Goal: Task Accomplishment & Management: Complete application form

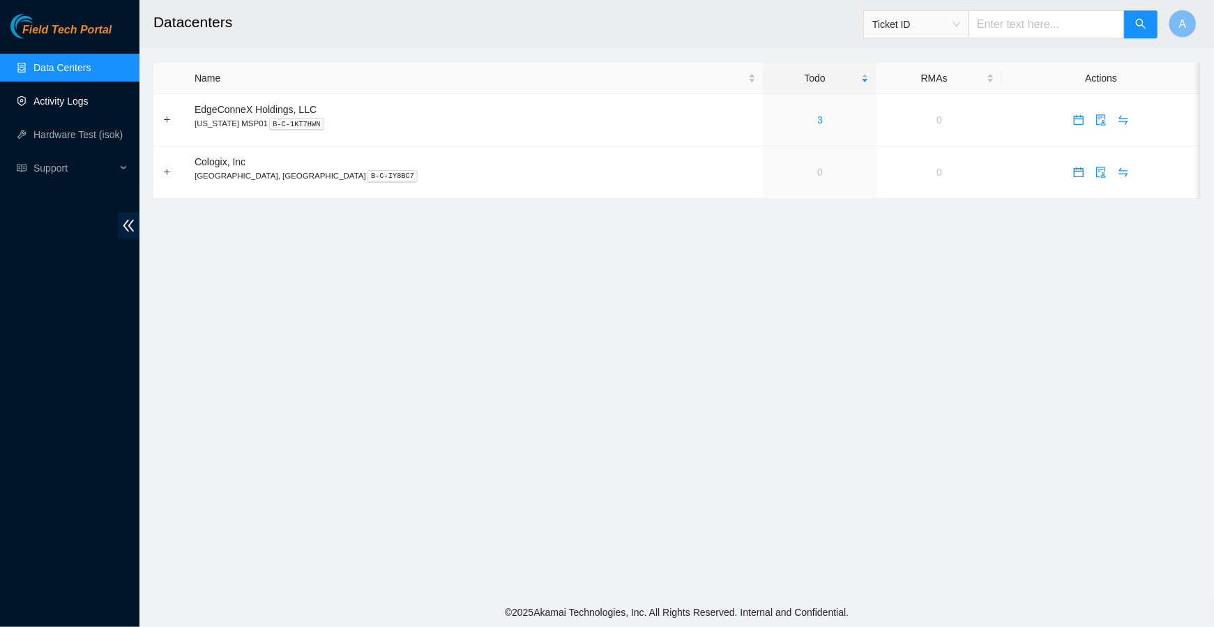
click at [65, 107] on link "Activity Logs" at bounding box center [60, 101] width 55 height 11
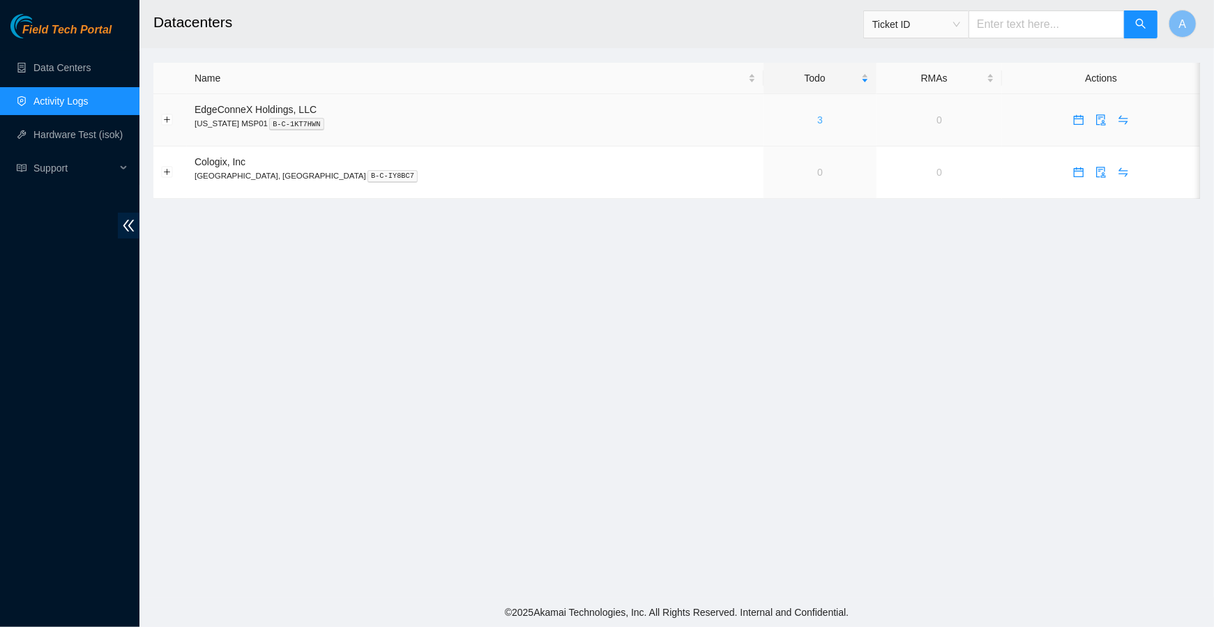
click at [817, 124] on link "3" at bounding box center [820, 119] width 6 height 11
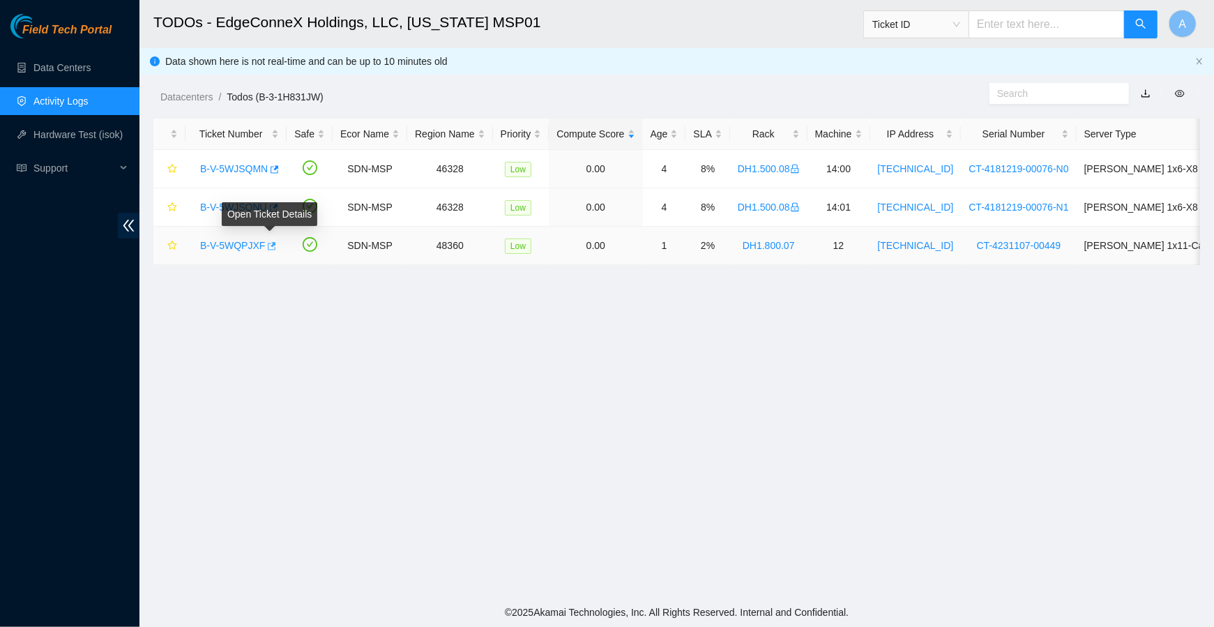
click at [274, 241] on icon "button" at bounding box center [271, 246] width 10 height 10
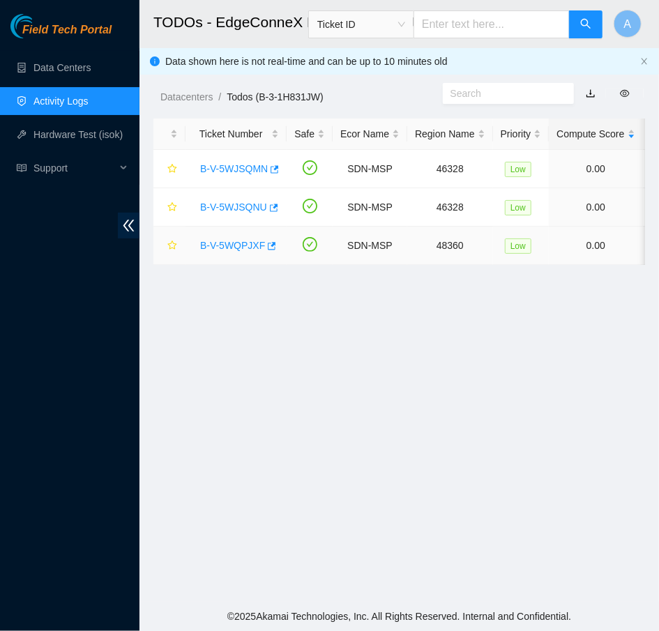
click at [241, 242] on link "B-V-5WQPJXF" at bounding box center [232, 245] width 65 height 11
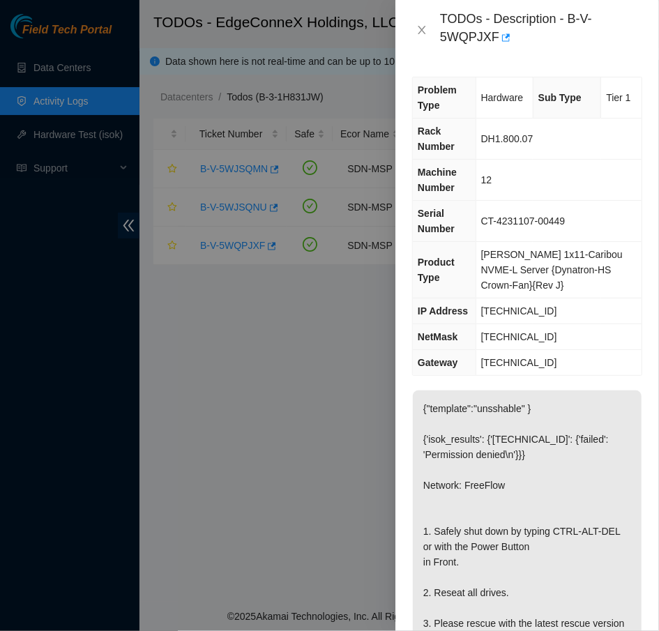
click at [285, 244] on div at bounding box center [329, 315] width 659 height 631
click at [417, 24] on button "Close" at bounding box center [422, 30] width 20 height 13
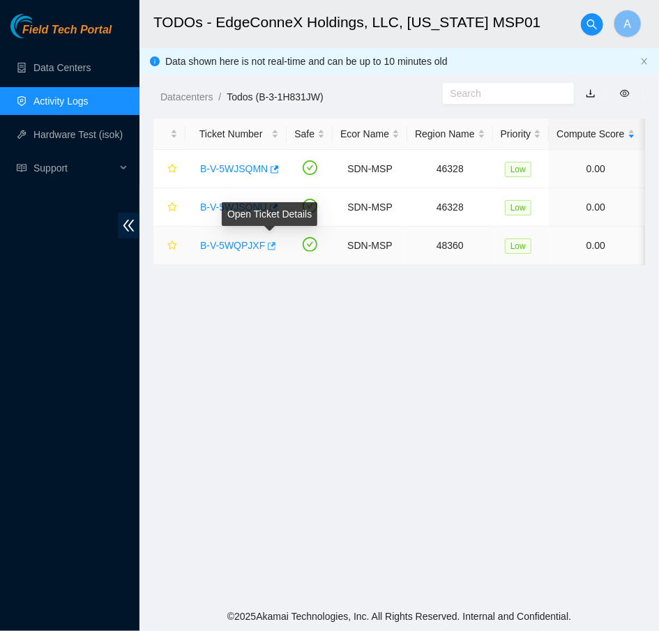
click at [274, 247] on icon "button" at bounding box center [271, 246] width 10 height 10
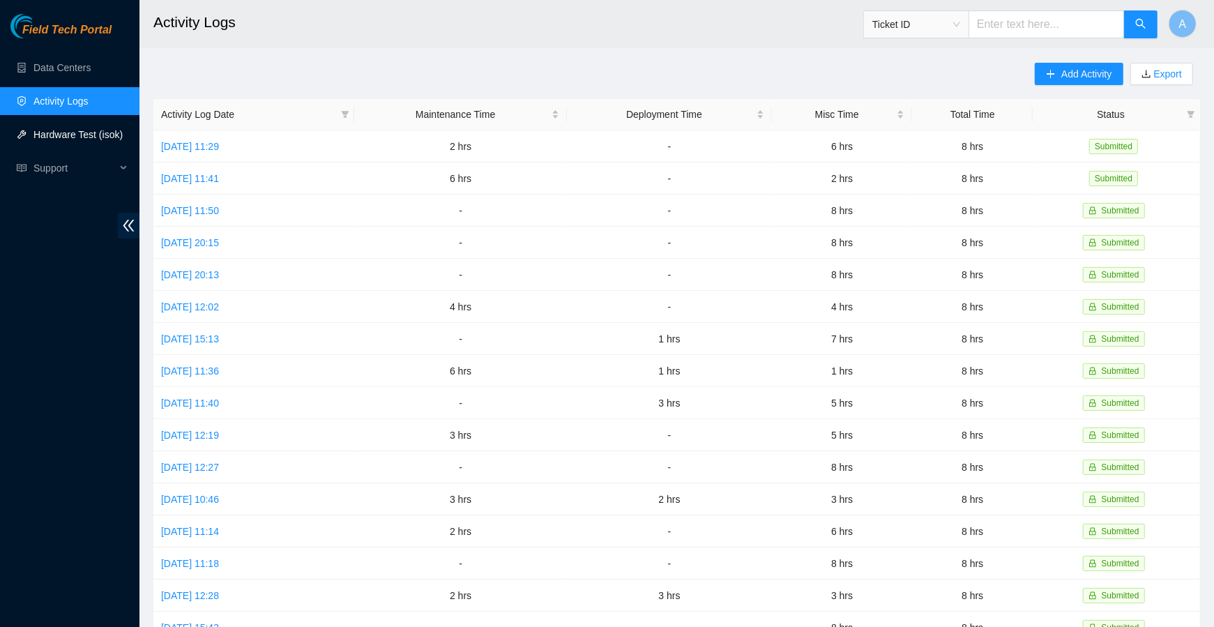
click at [81, 139] on link "Hardware Test (isok)" at bounding box center [77, 134] width 89 height 11
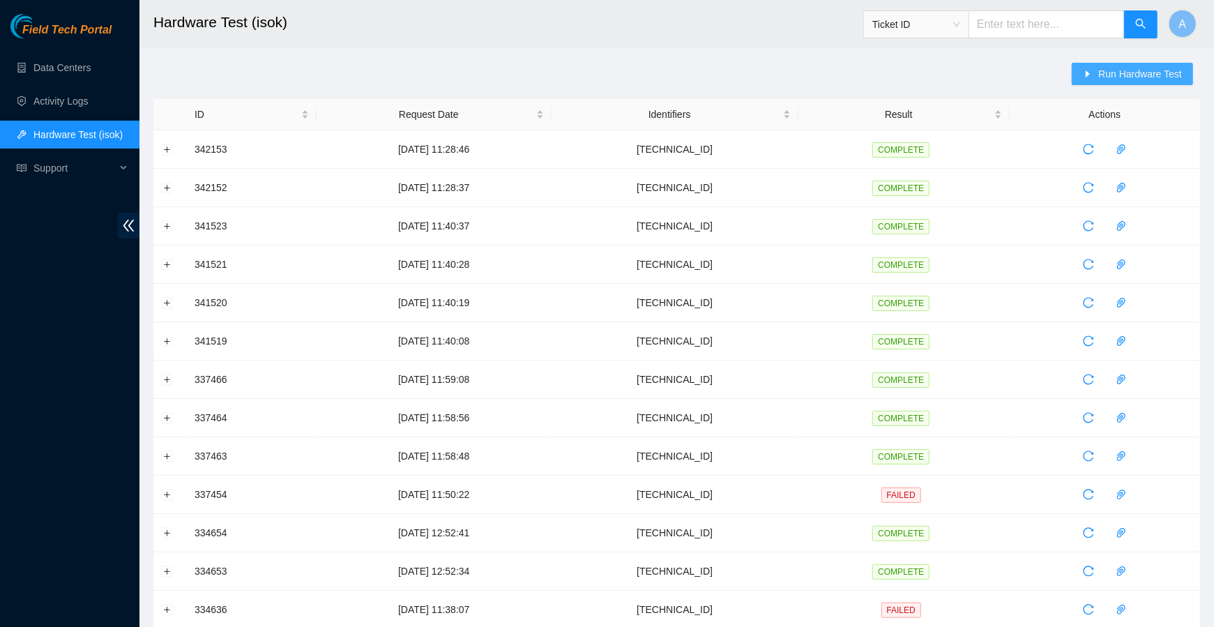
click at [1113, 70] on span "Run Hardware Test" at bounding box center [1141, 73] width 84 height 15
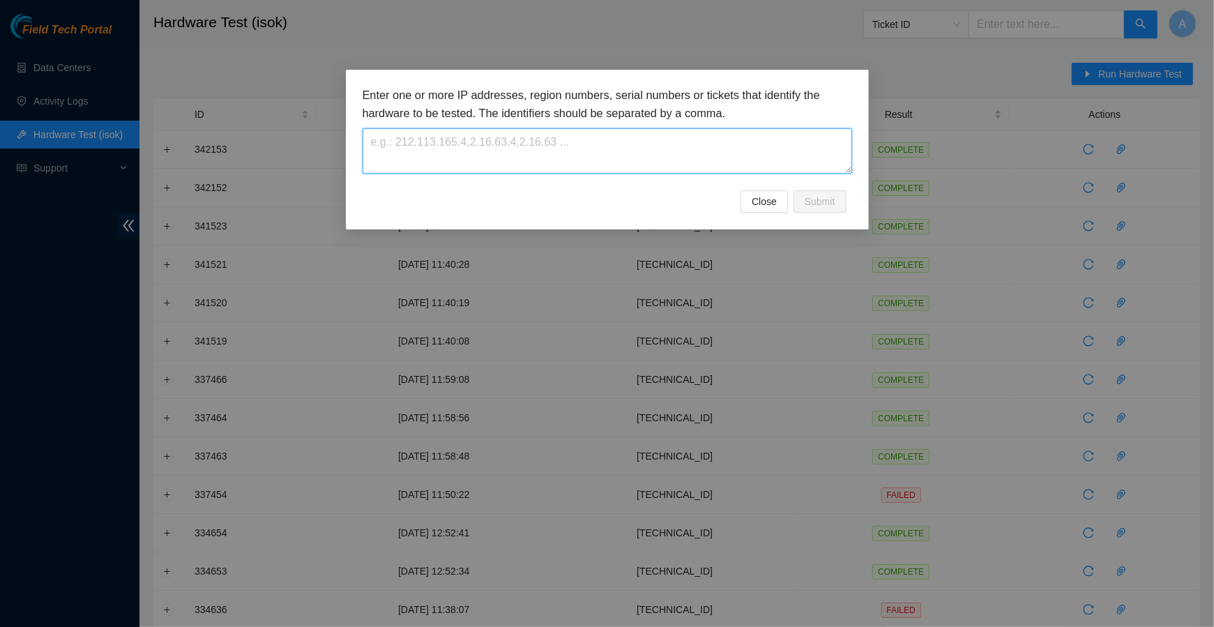
click at [790, 165] on textarea at bounding box center [608, 150] width 490 height 45
paste textarea "[TECHNICAL_ID]"
type textarea "[TECHNICAL_ID]"
click at [847, 199] on div "Close Submit" at bounding box center [608, 201] width 490 height 22
click at [827, 199] on span "Submit" at bounding box center [820, 201] width 31 height 15
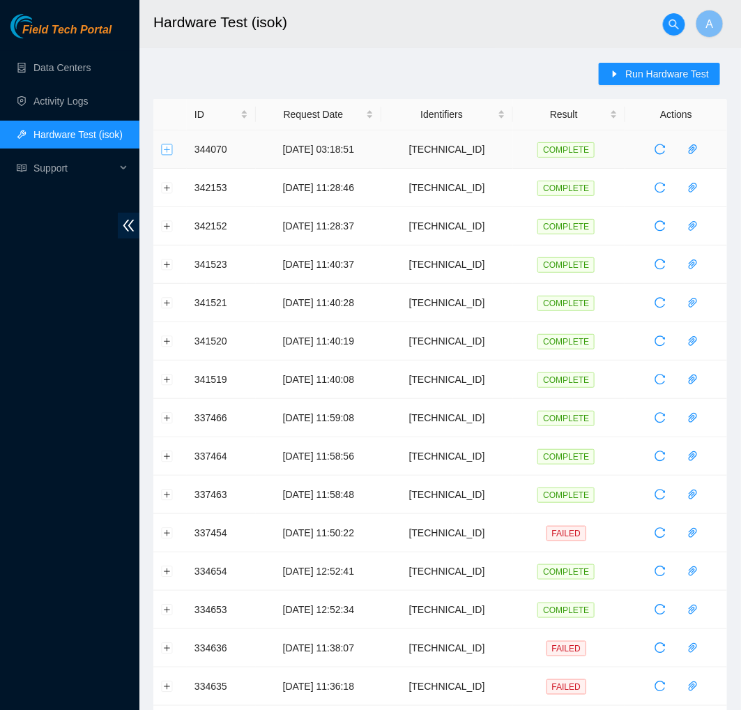
click at [167, 149] on button "Expand row" at bounding box center [167, 149] width 11 height 11
click at [167, 147] on button "Expand row" at bounding box center [167, 149] width 11 height 11
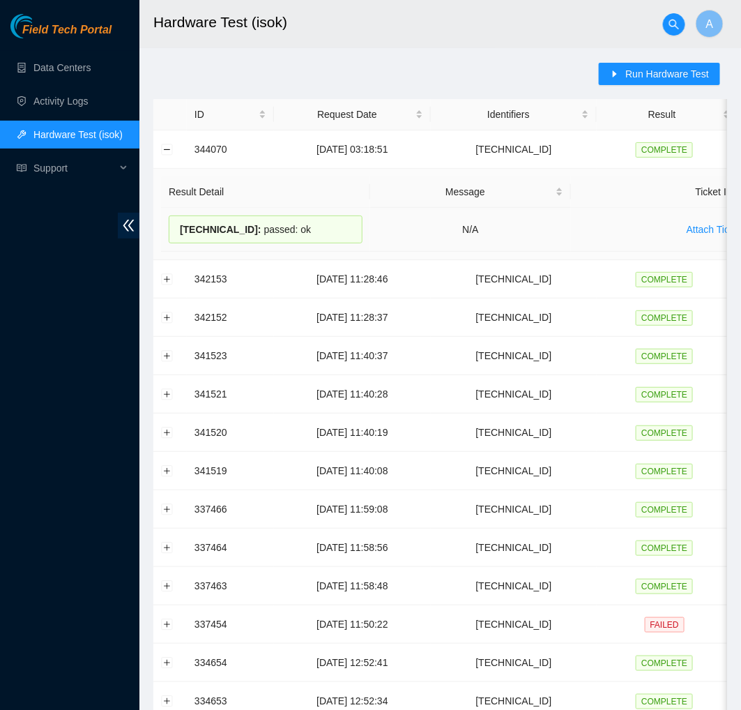
click at [229, 227] on span "23.32.237.77 :" at bounding box center [221, 229] width 82 height 11
copy div "23.32.237.77 : passed: ok"
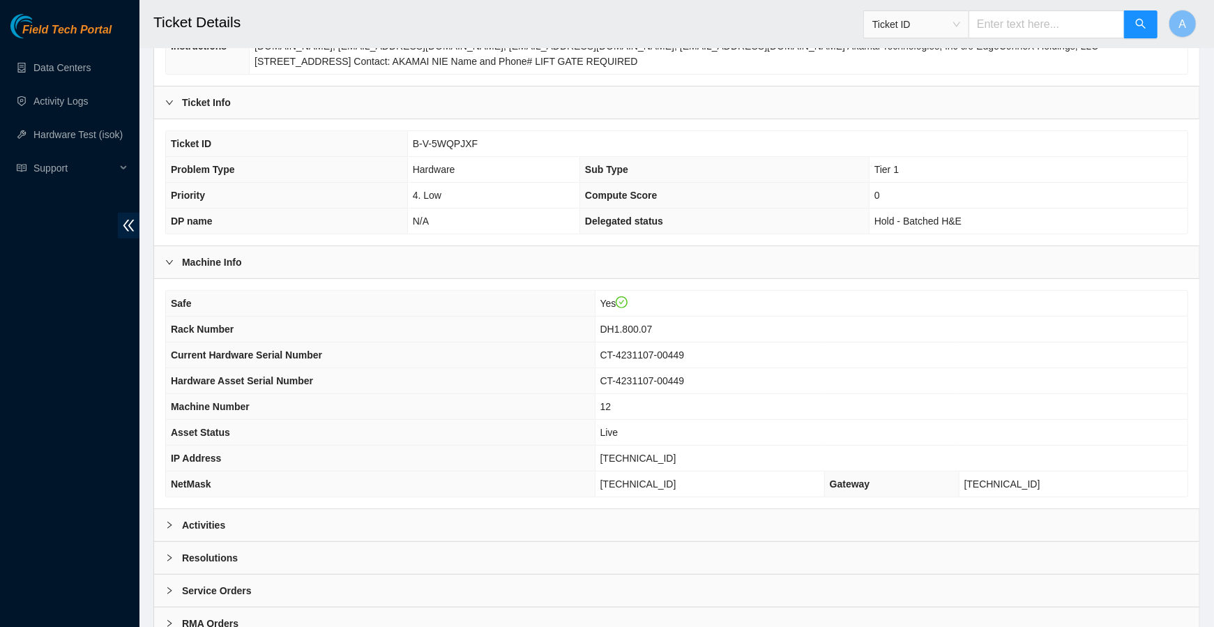
scroll to position [312, 0]
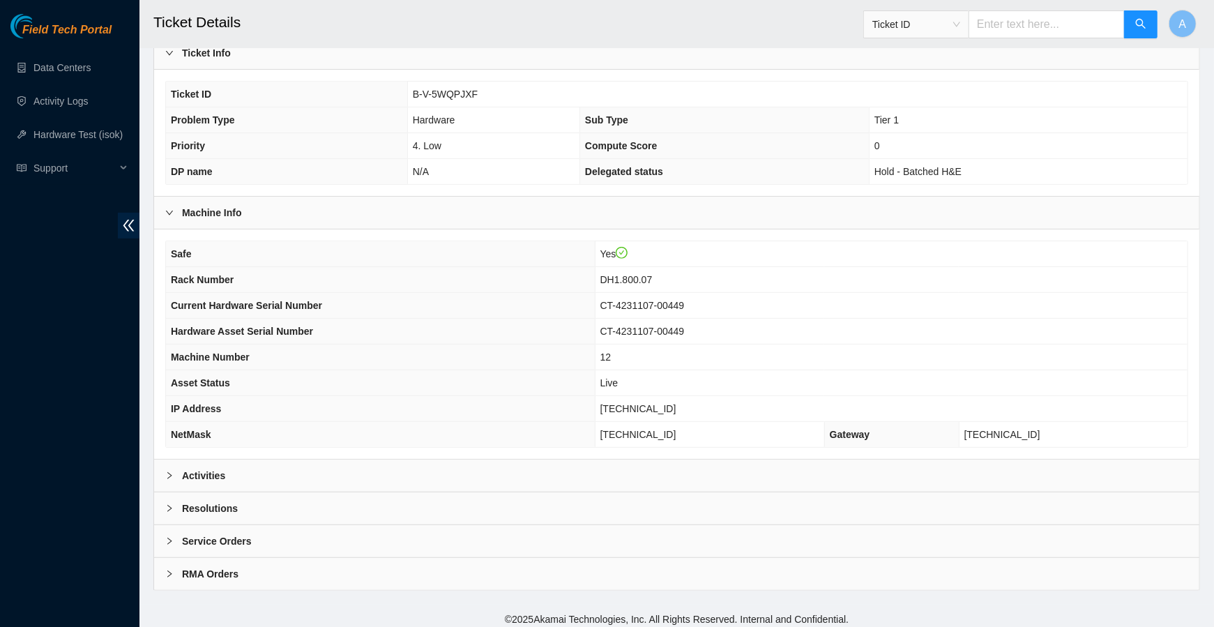
click at [665, 403] on span "[TECHNICAL_ID]" at bounding box center [639, 408] width 76 height 11
copy span "[TECHNICAL_ID]"
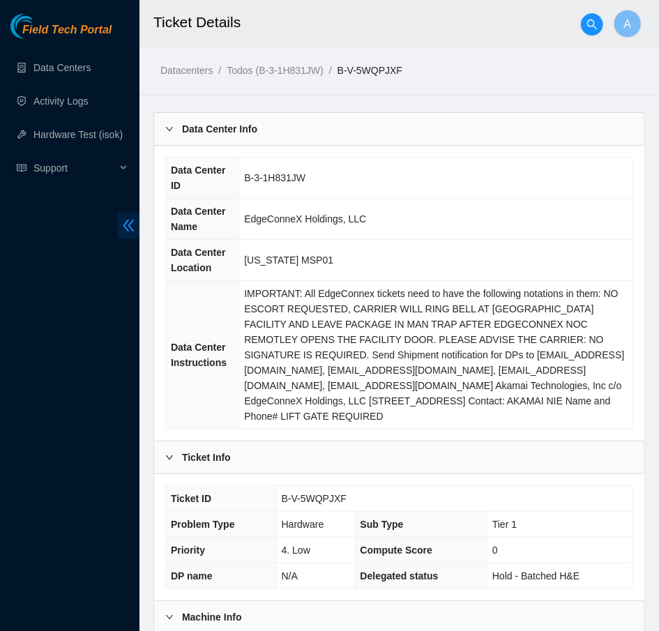
click at [124, 232] on icon "double-left" at bounding box center [128, 225] width 15 height 15
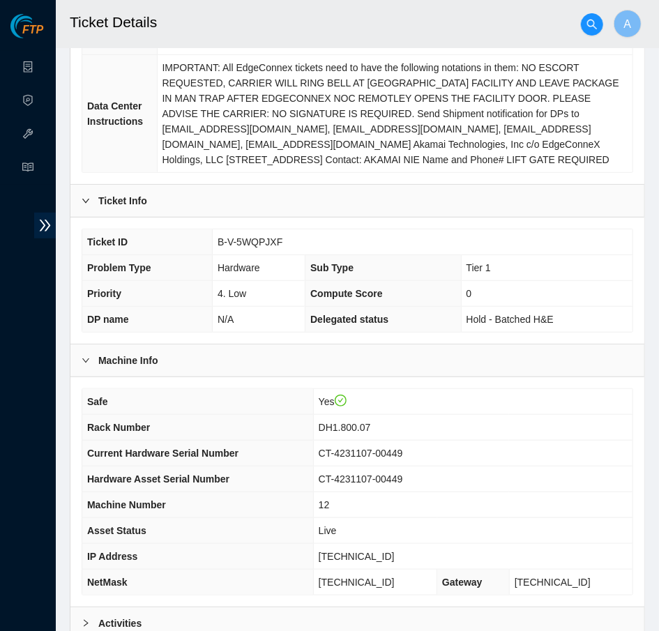
scroll to position [369, 0]
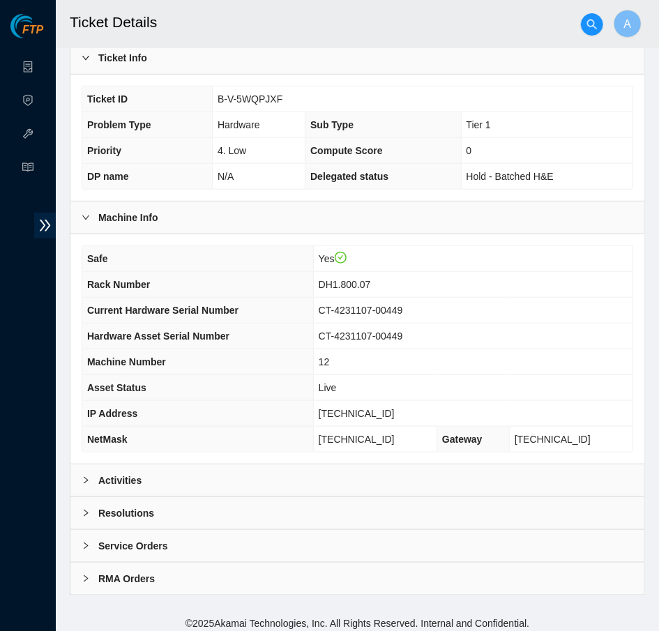
click at [174, 529] on div "Resolutions" at bounding box center [357, 513] width 574 height 32
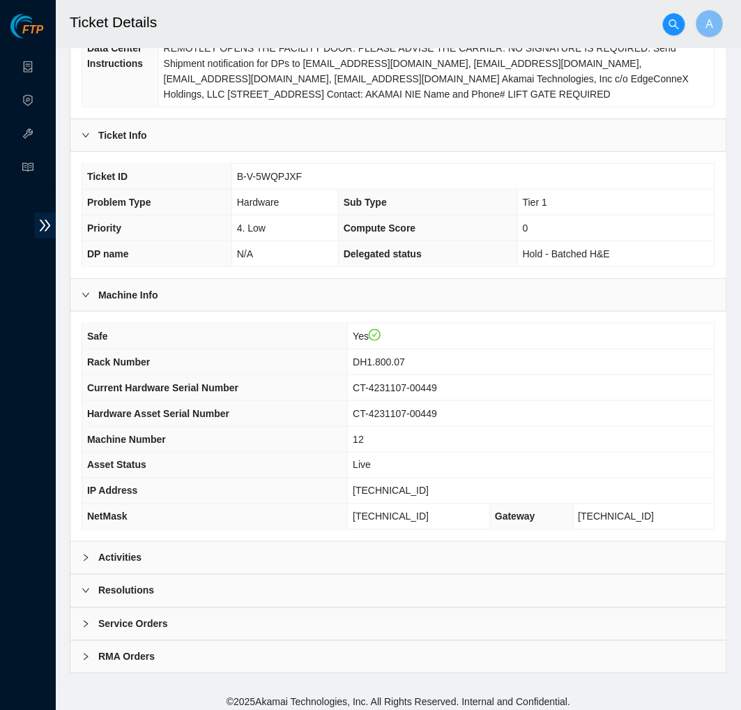
click at [193, 575] on div "Resolutions" at bounding box center [398, 591] width 656 height 32
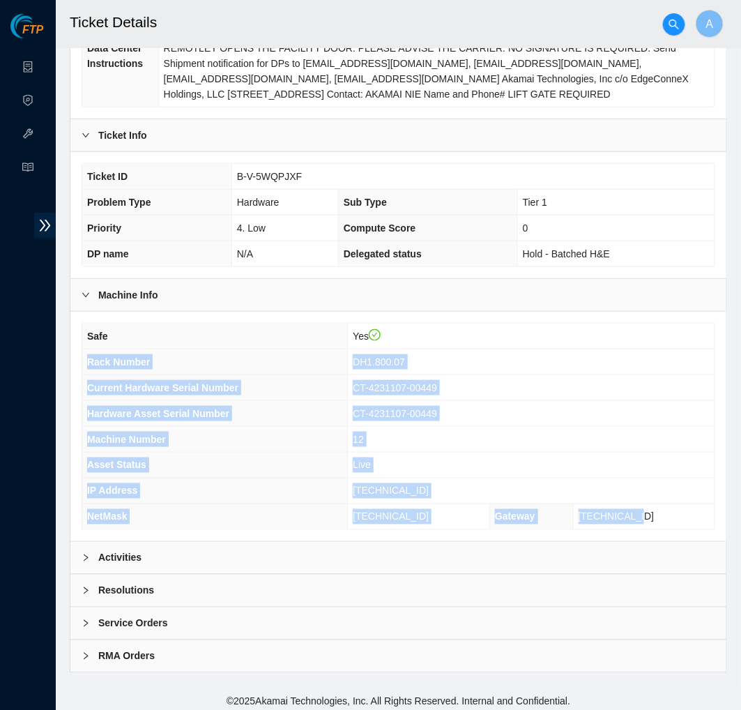
drag, startPoint x: 676, startPoint y: 512, endPoint x: 86, endPoint y: 361, distance: 609.2
click at [86, 361] on tbody "Safe Yes Rack Number DH1.800.07 Current Hardware Serial Number CT-4231107-00449…" at bounding box center [398, 427] width 633 height 206
copy tbody "Rack Number DH1.800.07 Current Hardware Serial Number CT-4231107-00449 Hardware…"
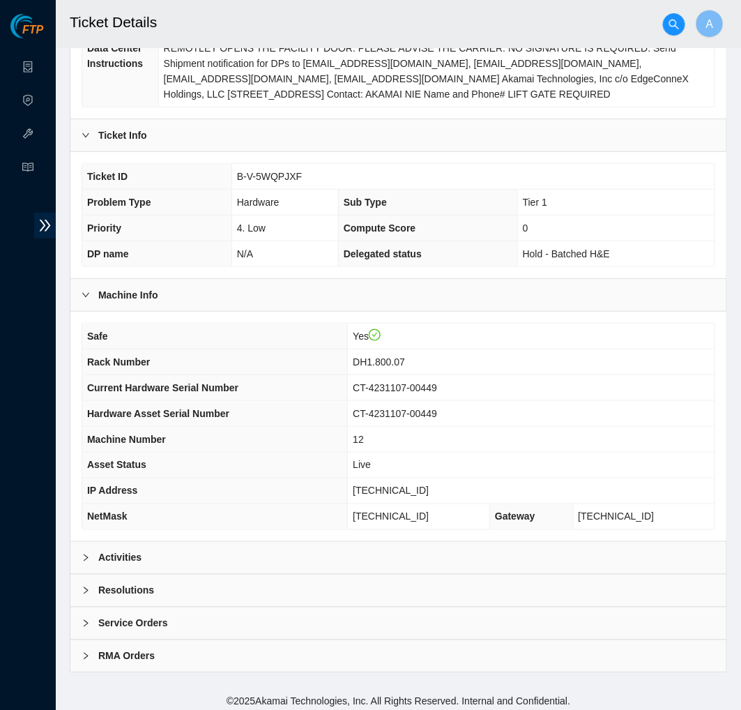
click at [151, 591] on b "Resolutions" at bounding box center [126, 590] width 56 height 15
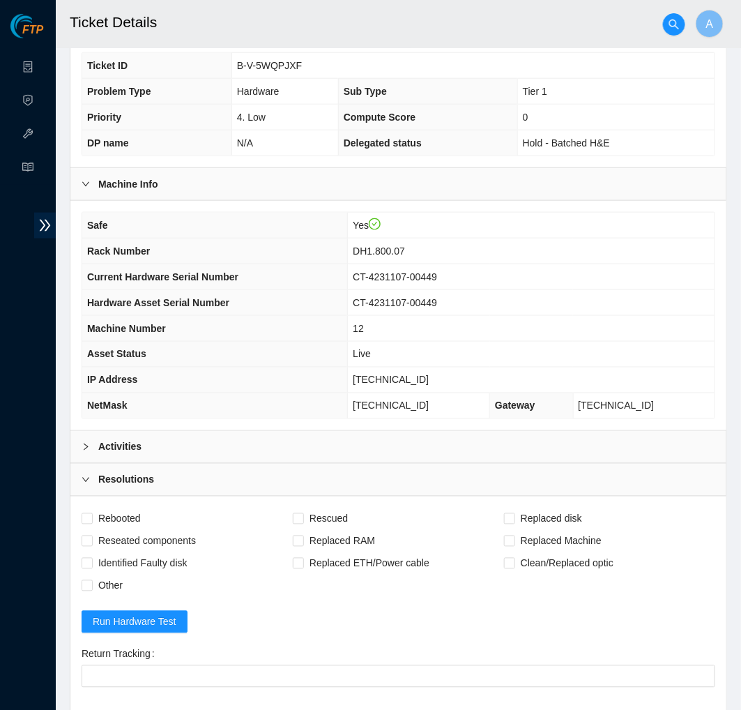
scroll to position [400, 0]
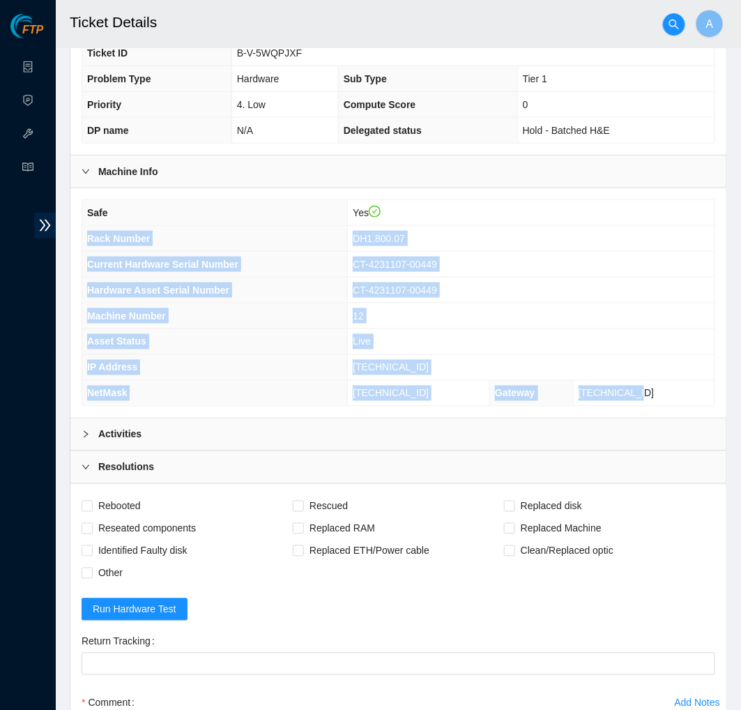
drag, startPoint x: 669, startPoint y: 391, endPoint x: 86, endPoint y: 231, distance: 604.1
click at [86, 231] on tbody "Safe Yes Rack Number DH1.800.07 Current Hardware Serial Number CT-4231107-00449…" at bounding box center [398, 303] width 633 height 206
copy tbody "Rack Number DH1.800.07 Current Hardware Serial Number CT-4231107-00449 Hardware…"
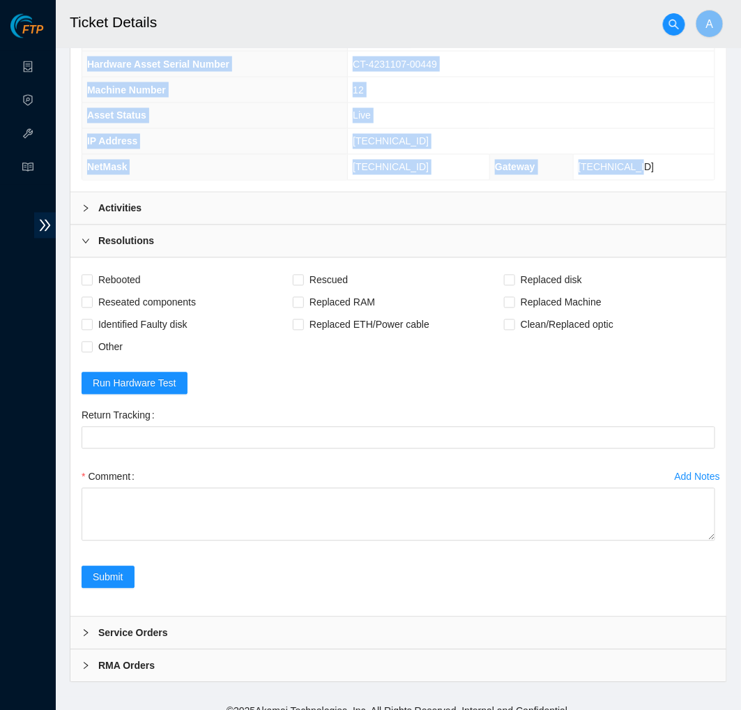
scroll to position [635, 0]
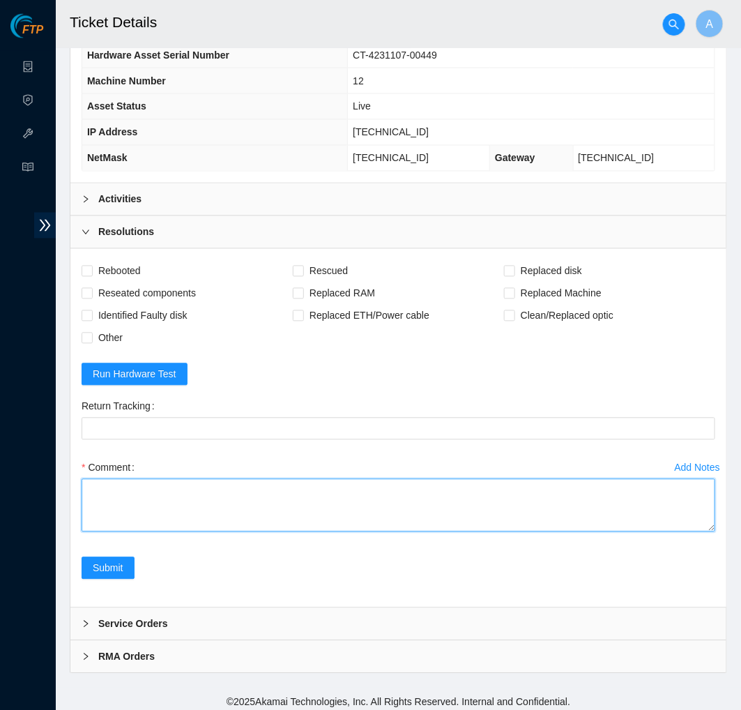
click at [258, 500] on textarea "Comment" at bounding box center [399, 505] width 634 height 53
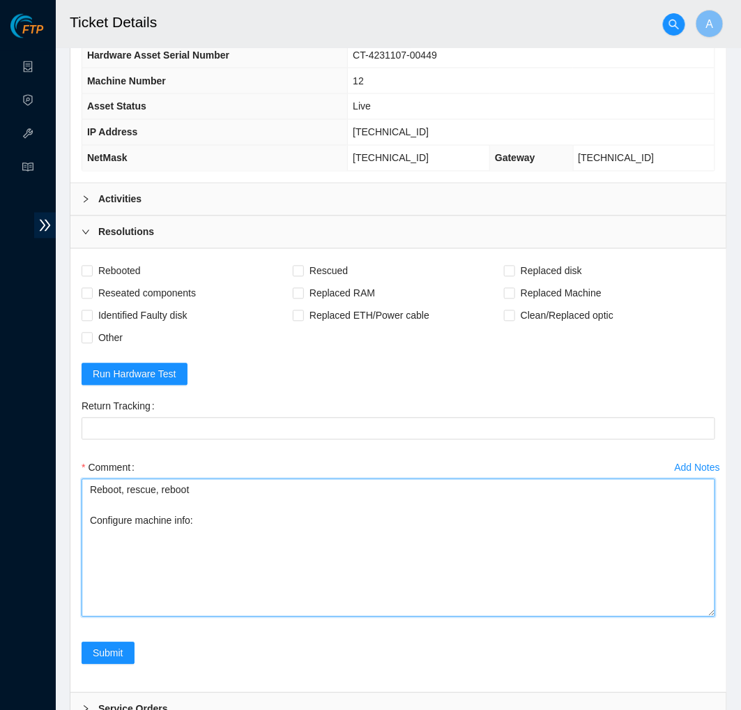
drag, startPoint x: 708, startPoint y: 522, endPoint x: 704, endPoint y: 709, distance: 187.7
click at [658, 617] on textarea "Reboot, rescue, reboot Configure machine info:" at bounding box center [399, 548] width 634 height 138
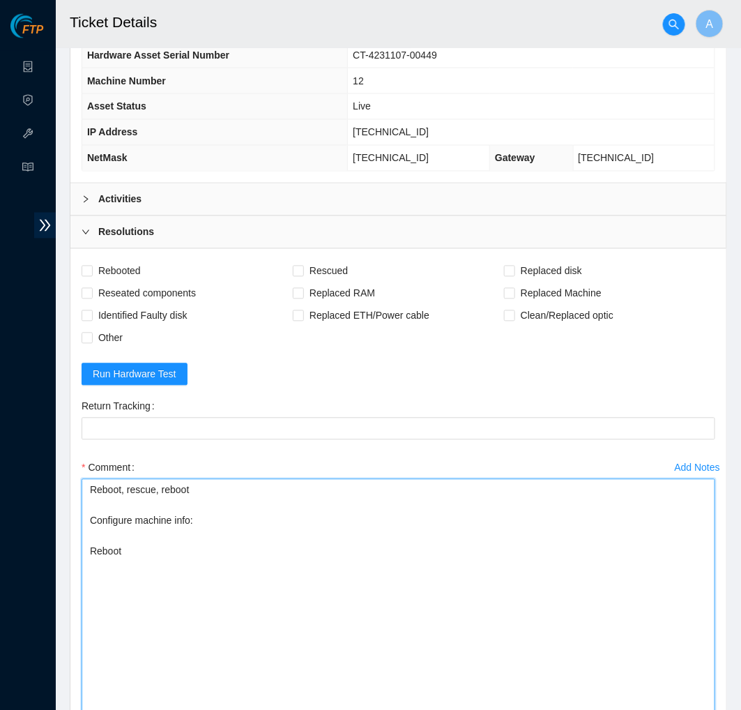
click at [204, 518] on textarea "Reboot, rescue, reboot Configure machine info: Reboot" at bounding box center [399, 599] width 634 height 241
paste textarea "Rack Number DH1.800.07 Current Hardware Serial Number CT-4231107-00449 Hardware…"
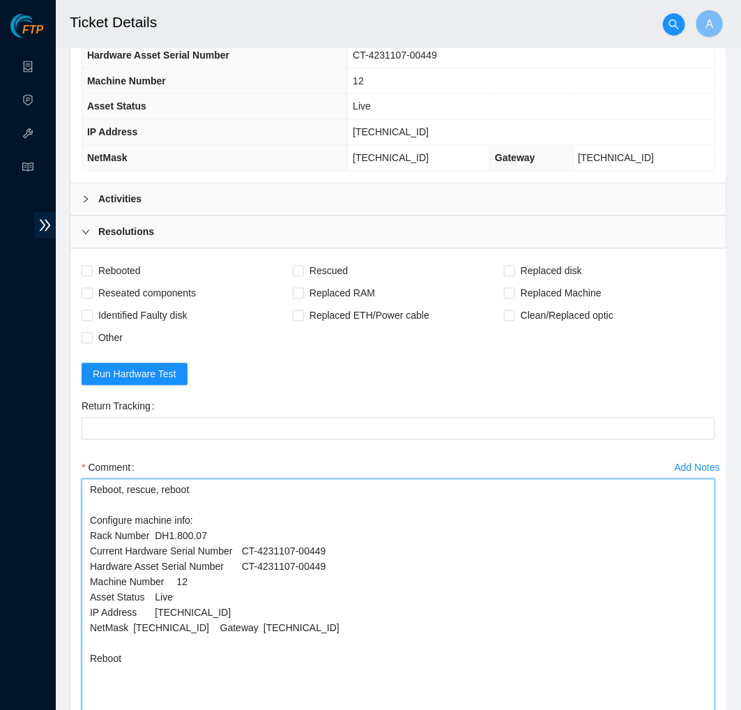
drag, startPoint x: 347, startPoint y: 559, endPoint x: -6, endPoint y: 557, distance: 352.9
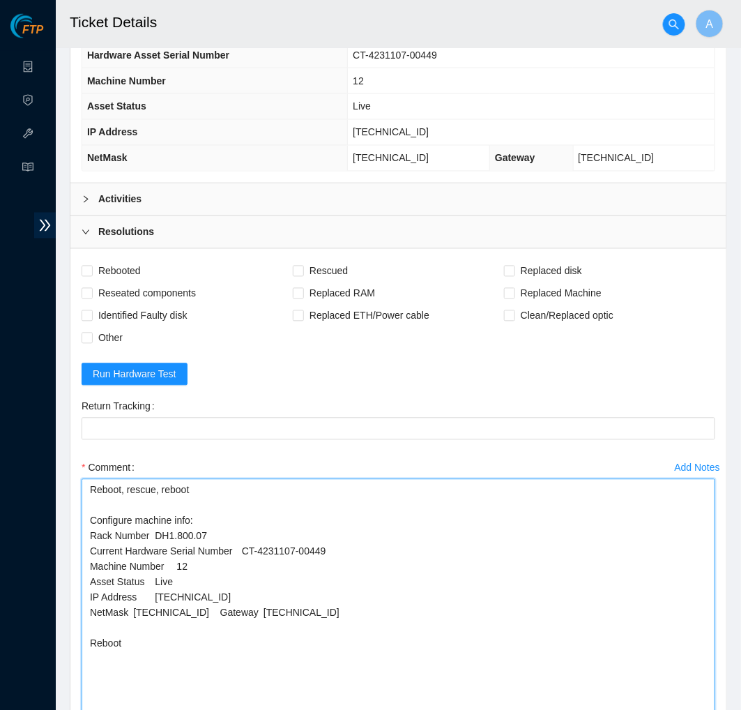
drag, startPoint x: 181, startPoint y: 577, endPoint x: -8, endPoint y: 577, distance: 188.3
click at [223, 591] on textarea "Reboot, rescue, reboot Configure machine info: Rack Number DH1.800.07 Current H…" at bounding box center [399, 599] width 634 height 241
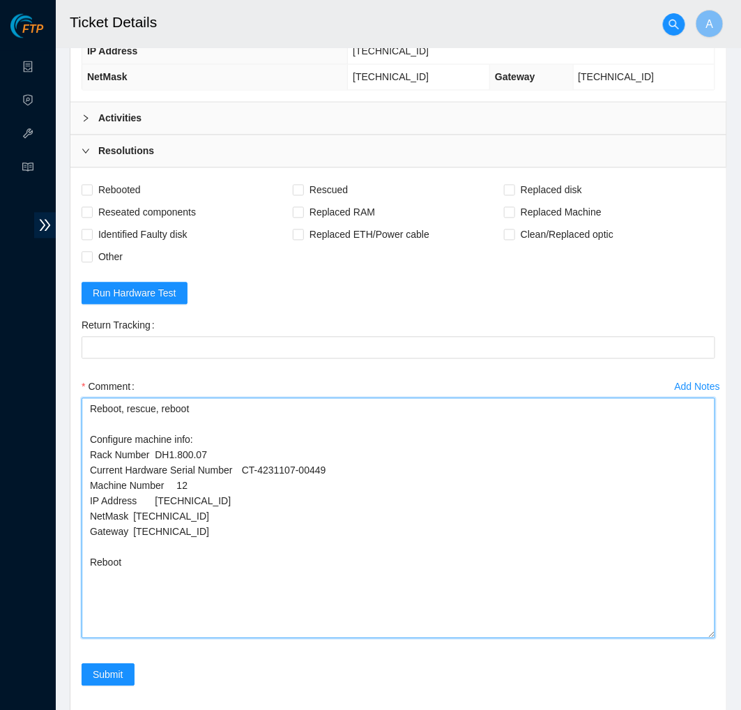
scroll to position [716, 0]
click at [189, 587] on textarea "Reboot, rescue, reboot Configure machine info: Rack Number DH1.800.07 Current H…" at bounding box center [399, 518] width 634 height 241
type textarea "Reboot, rescue, reboot Configure machine info: Rack Number DH1.800.07 Current H…"
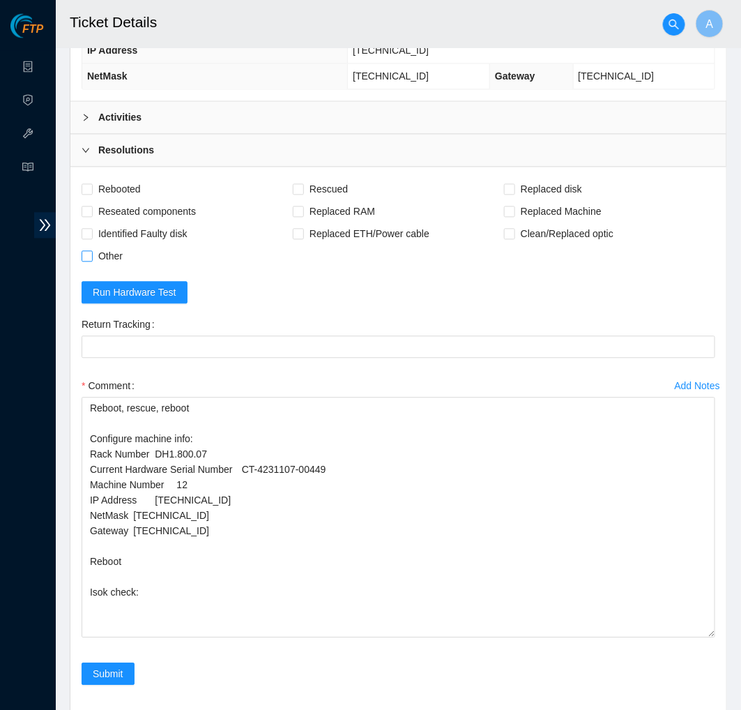
click at [96, 259] on span "Other" at bounding box center [111, 257] width 36 height 22
click at [91, 259] on input "Other" at bounding box center [87, 256] width 10 height 10
checkbox input "true"
click at [98, 208] on span "Reseated components" at bounding box center [147, 212] width 109 height 22
click at [91, 208] on input "Reseated components" at bounding box center [87, 211] width 10 height 10
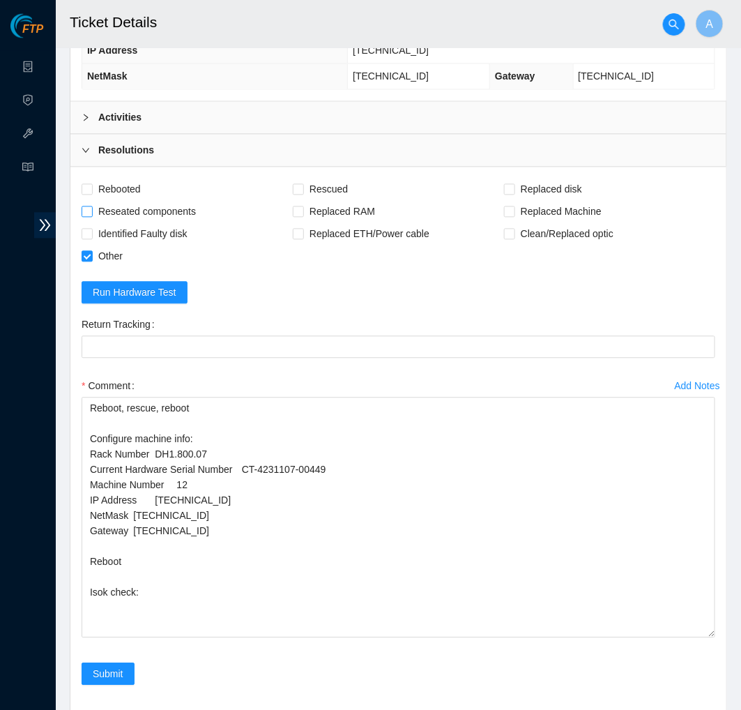
checkbox input "true"
click at [114, 192] on span "Rebooted" at bounding box center [120, 190] width 54 height 22
click at [91, 192] on input "Rebooted" at bounding box center [87, 189] width 10 height 10
checkbox input "true"
click at [317, 183] on span "Rescued" at bounding box center [329, 190] width 50 height 22
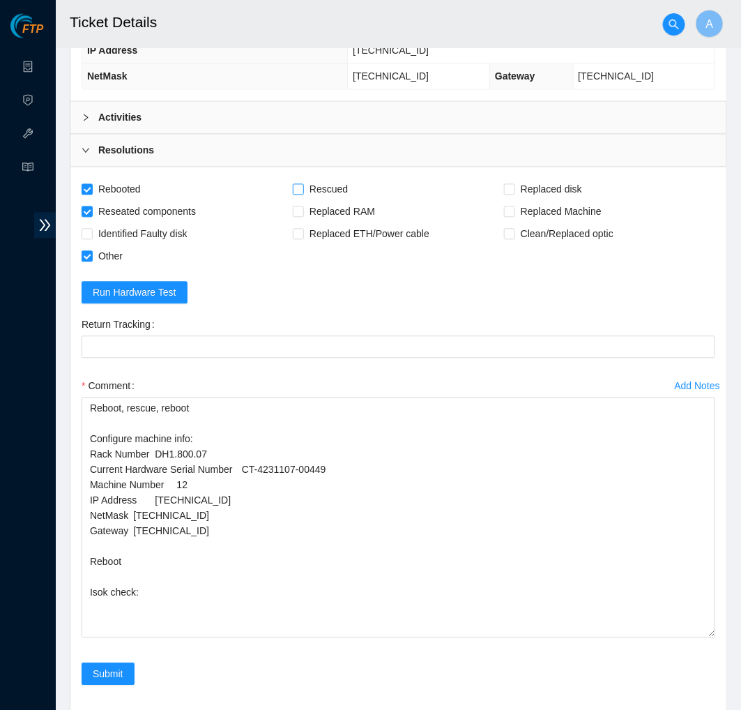
click at [303, 184] on input "Rescued" at bounding box center [298, 189] width 10 height 10
checkbox input "true"
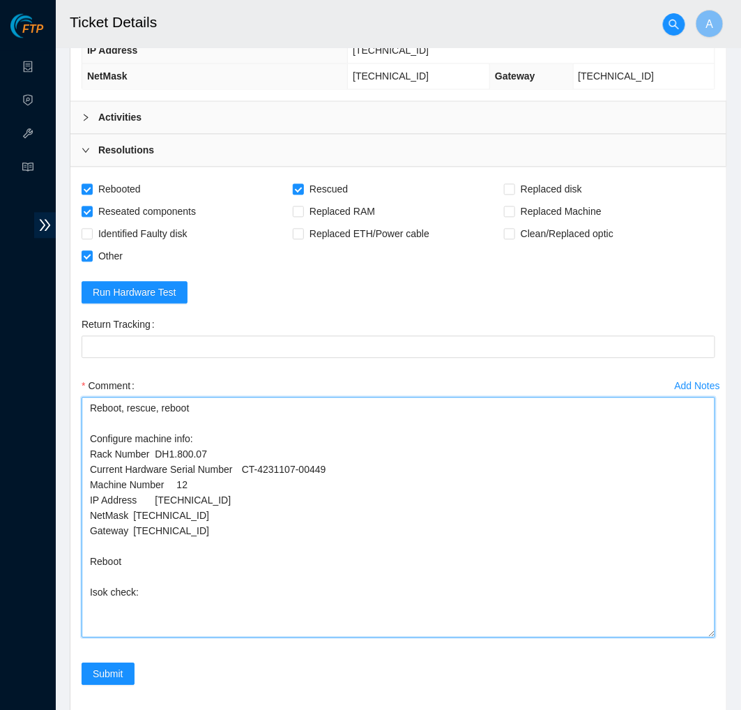
click at [422, 553] on textarea "Reboot, rescue, reboot Configure machine info: Rack Number DH1.800.07 Current H…" at bounding box center [399, 518] width 634 height 241
click at [215, 625] on textarea "Reboot, rescue, reboot Configure machine info: Rack Number DH1.800.07 Current H…" at bounding box center [399, 518] width 634 height 241
paste textarea "[TECHNICAL_ID] : passed: ok"
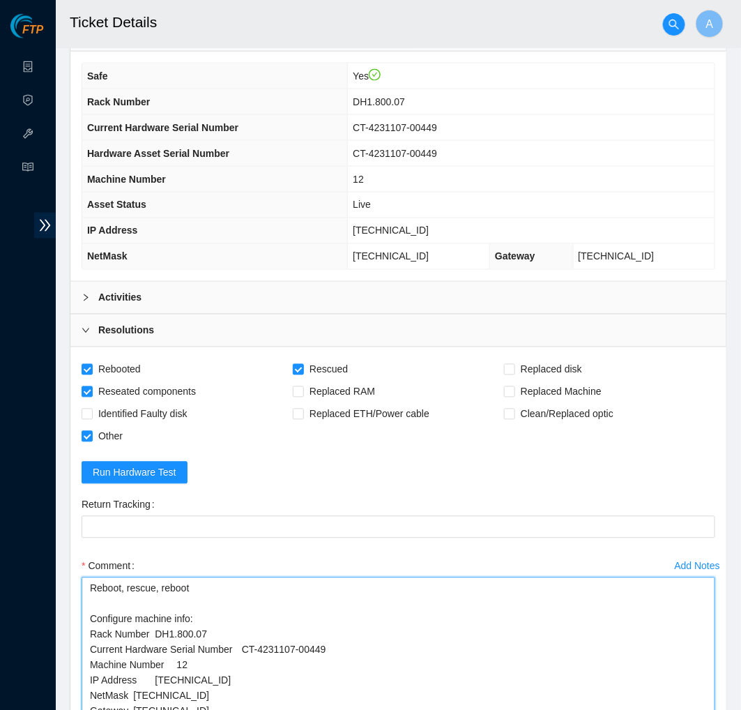
scroll to position [823, 0]
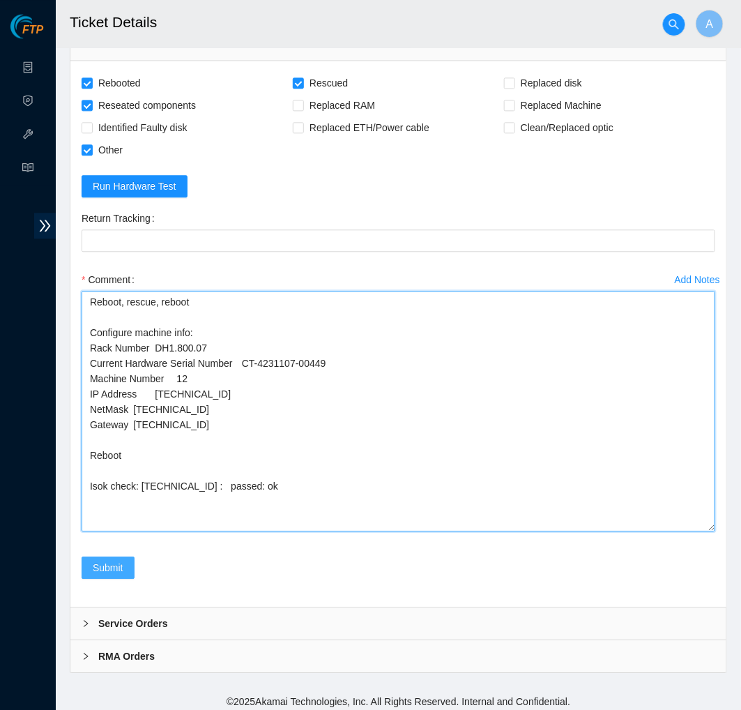
type textarea "Reboot, rescue, reboot Configure machine info: Rack Number DH1.800.07 Current H…"
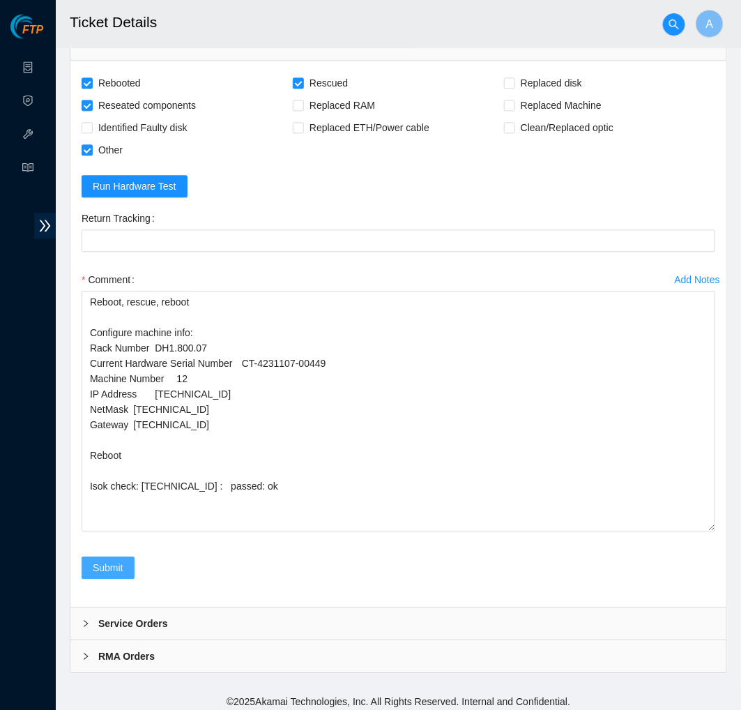
click at [101, 557] on button "Submit" at bounding box center [108, 568] width 53 height 22
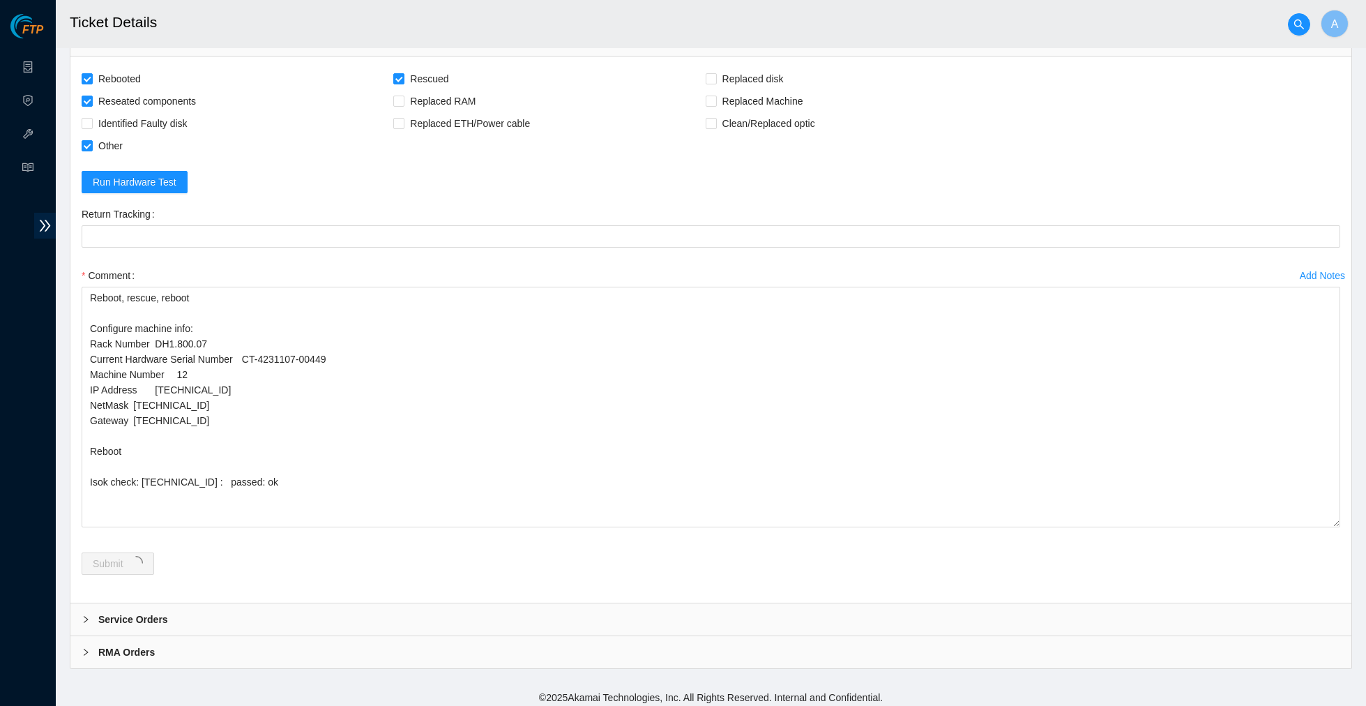
scroll to position [0, 0]
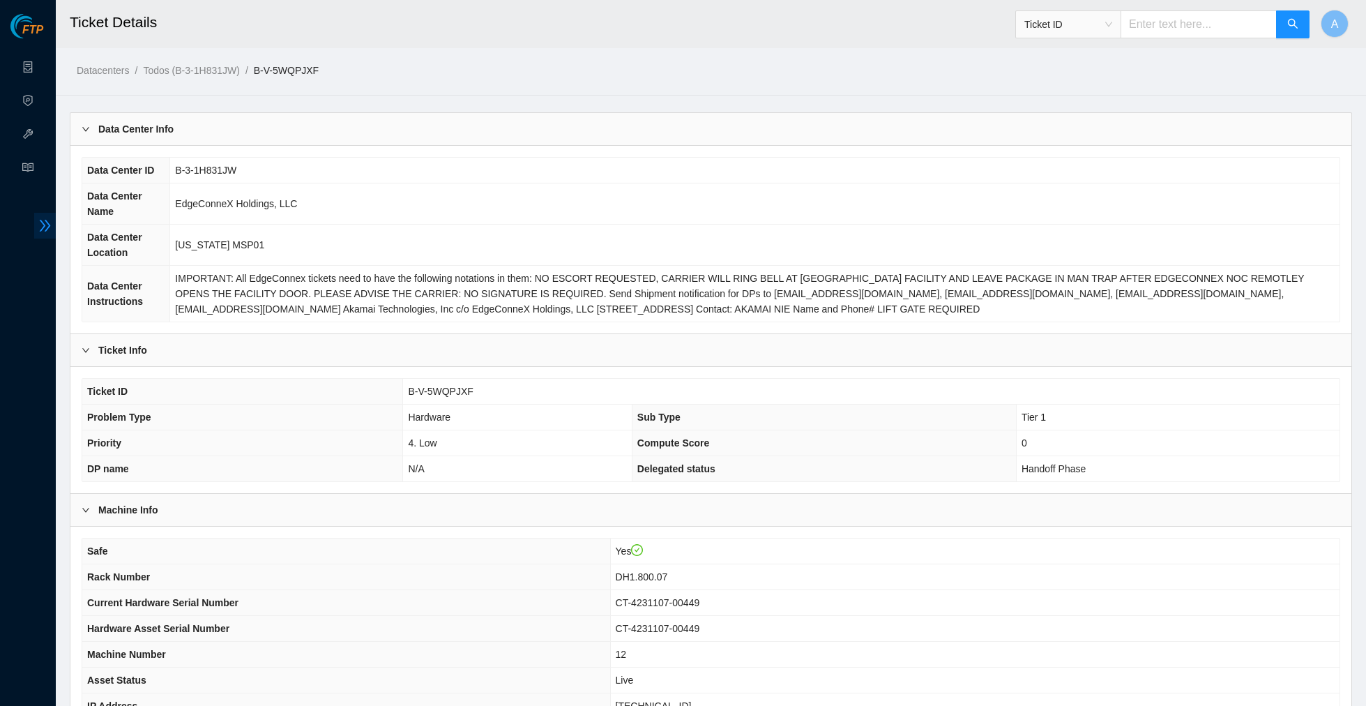
click at [45, 231] on icon "double-right" at bounding box center [45, 226] width 11 height 12
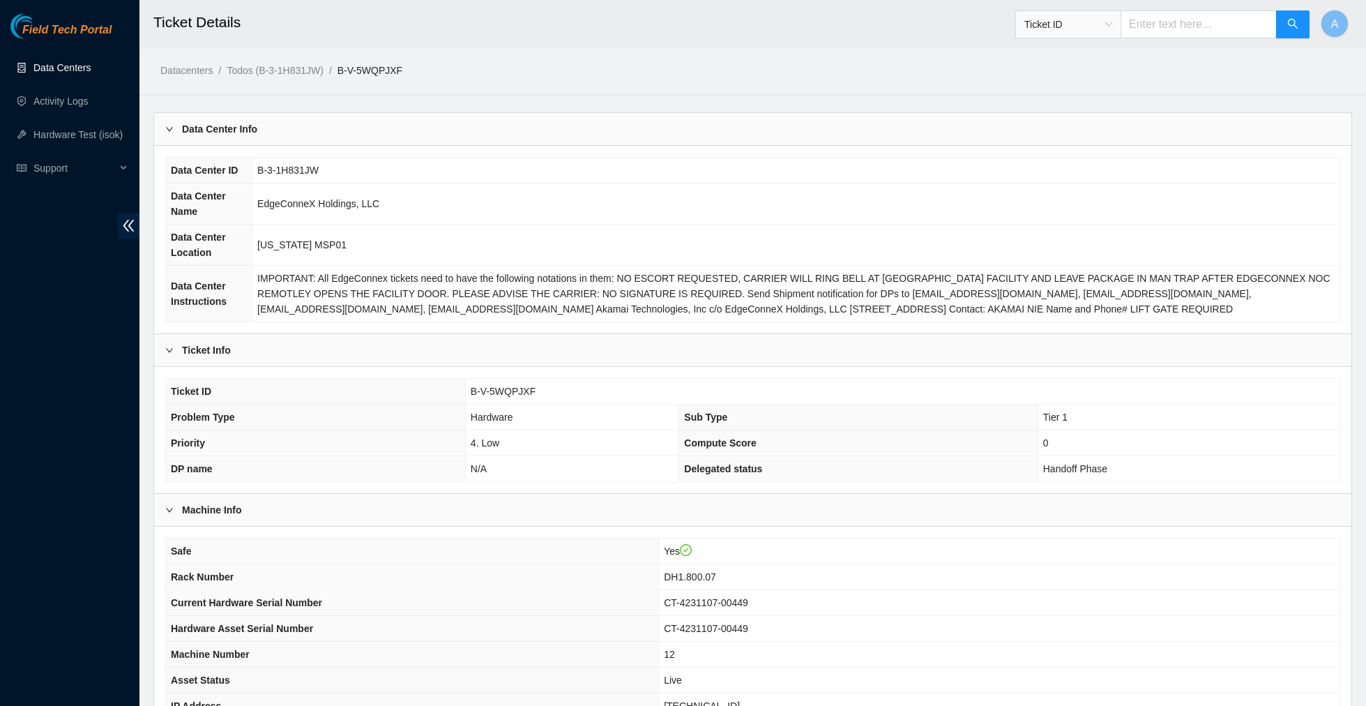
click at [75, 70] on link "Data Centers" at bounding box center [61, 67] width 57 height 11
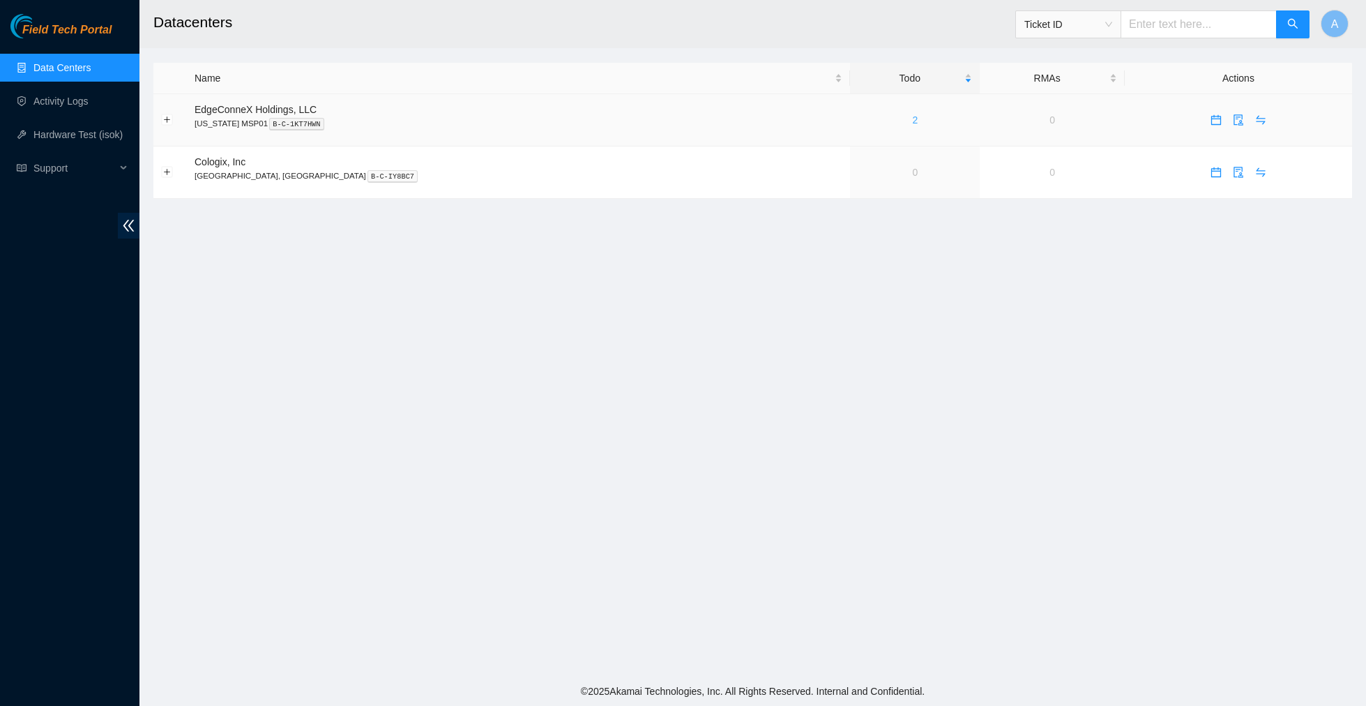
click at [658, 121] on link "2" at bounding box center [915, 119] width 6 height 11
